Goal: Find specific page/section: Find specific page/section

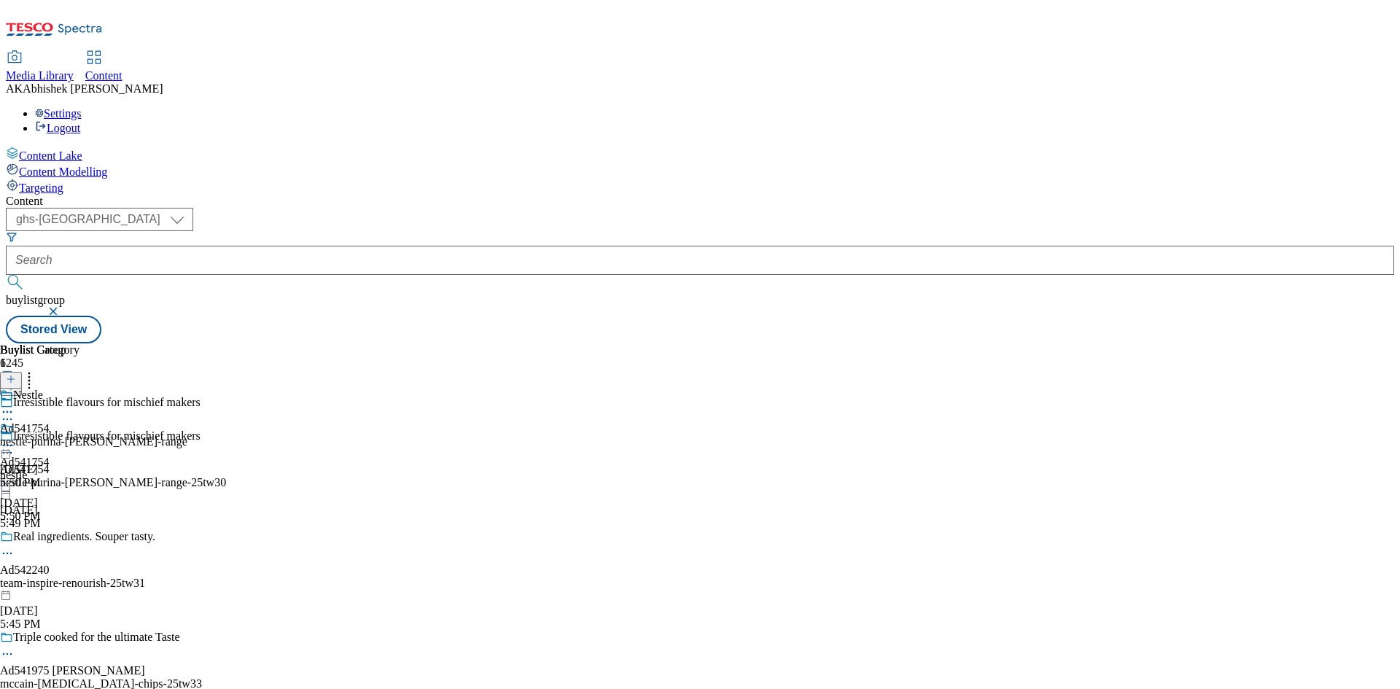
select select "ghs-[GEOGRAPHIC_DATA]"
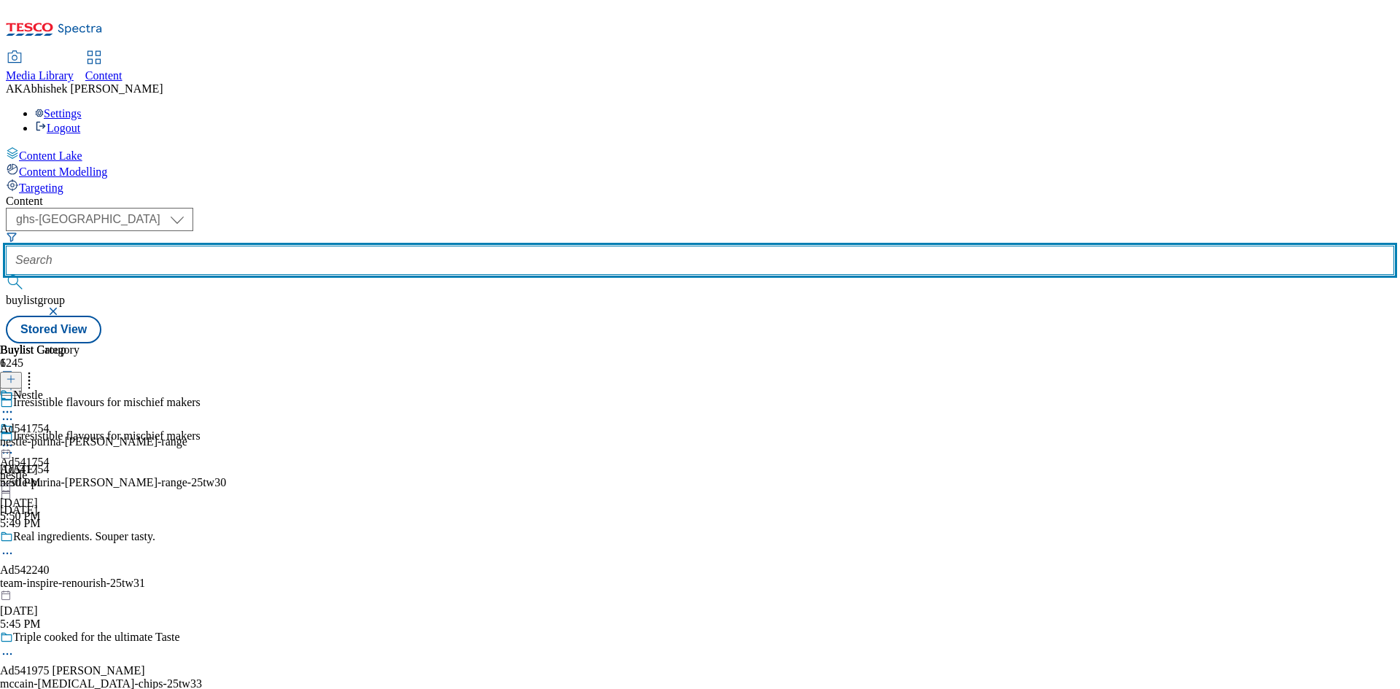
click at [372, 246] on input "text" at bounding box center [700, 260] width 1388 height 29
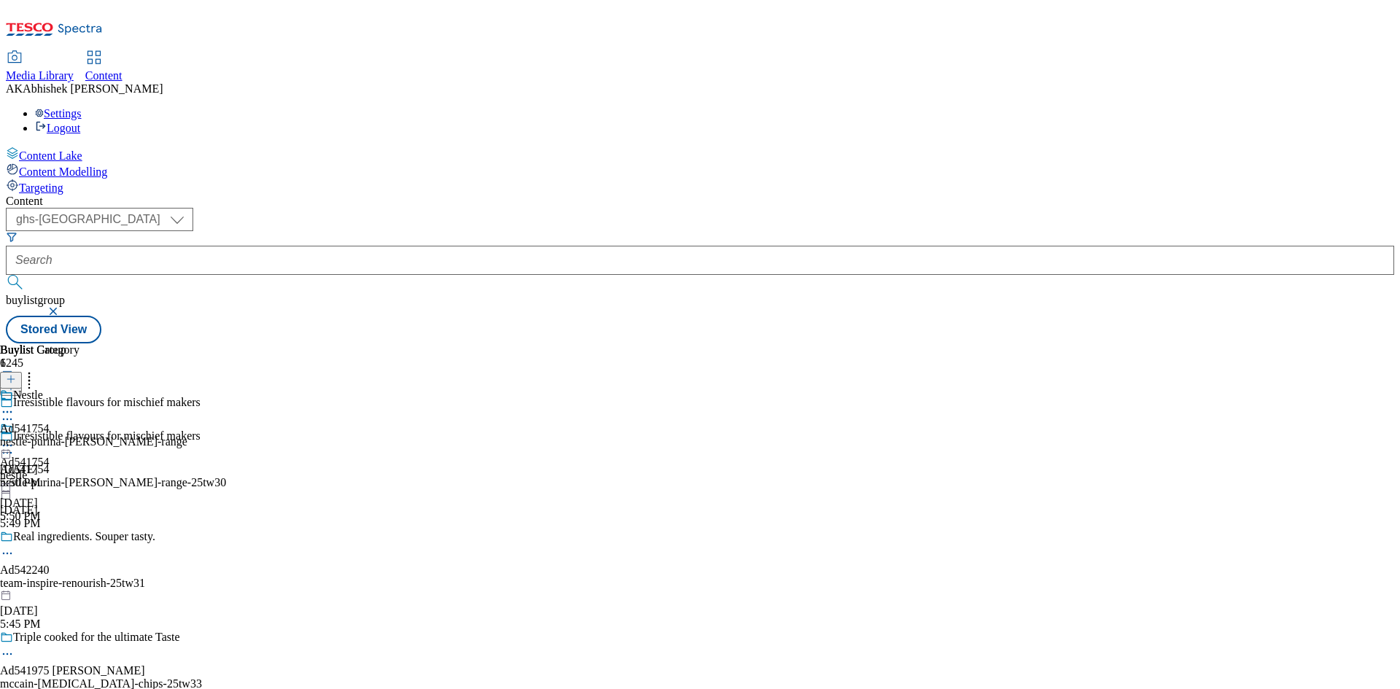
click at [62, 307] on button "button" at bounding box center [54, 311] width 15 height 9
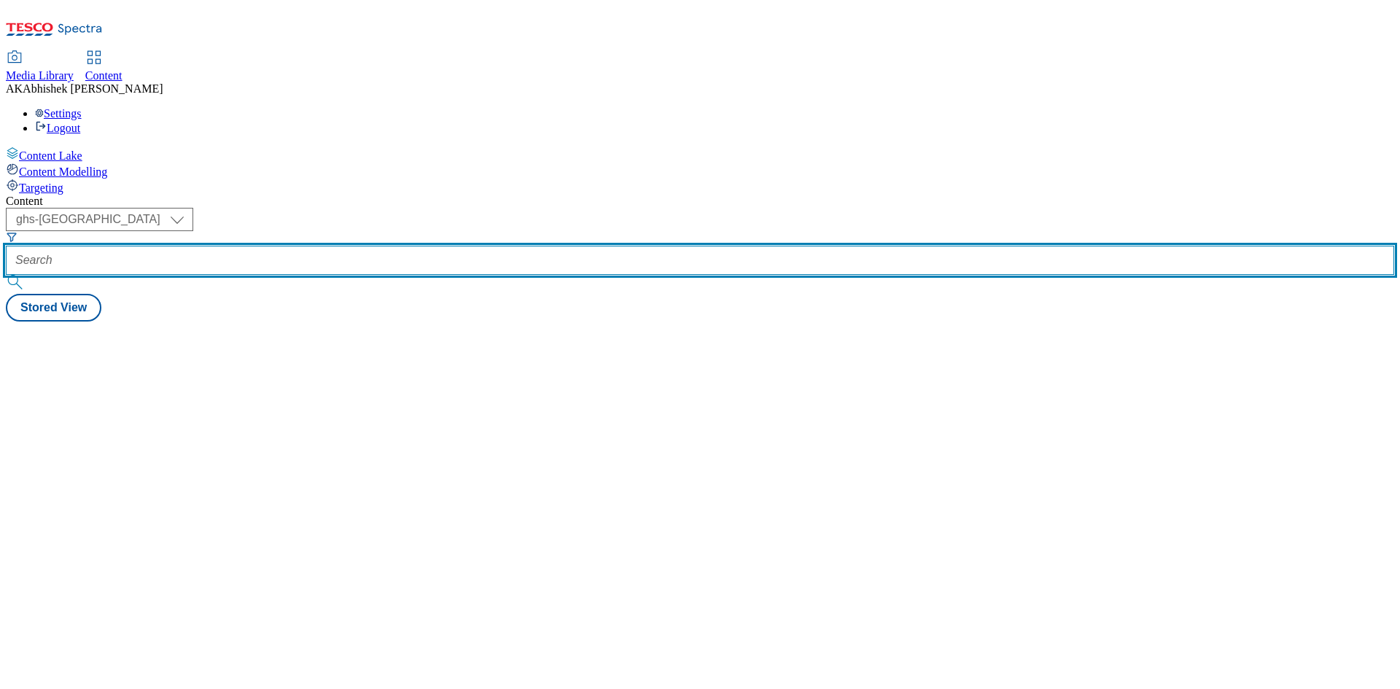
click at [340, 246] on input "text" at bounding box center [700, 260] width 1388 height 29
paste input "541756"
type input "541756"
